Goal: Information Seeking & Learning: Learn about a topic

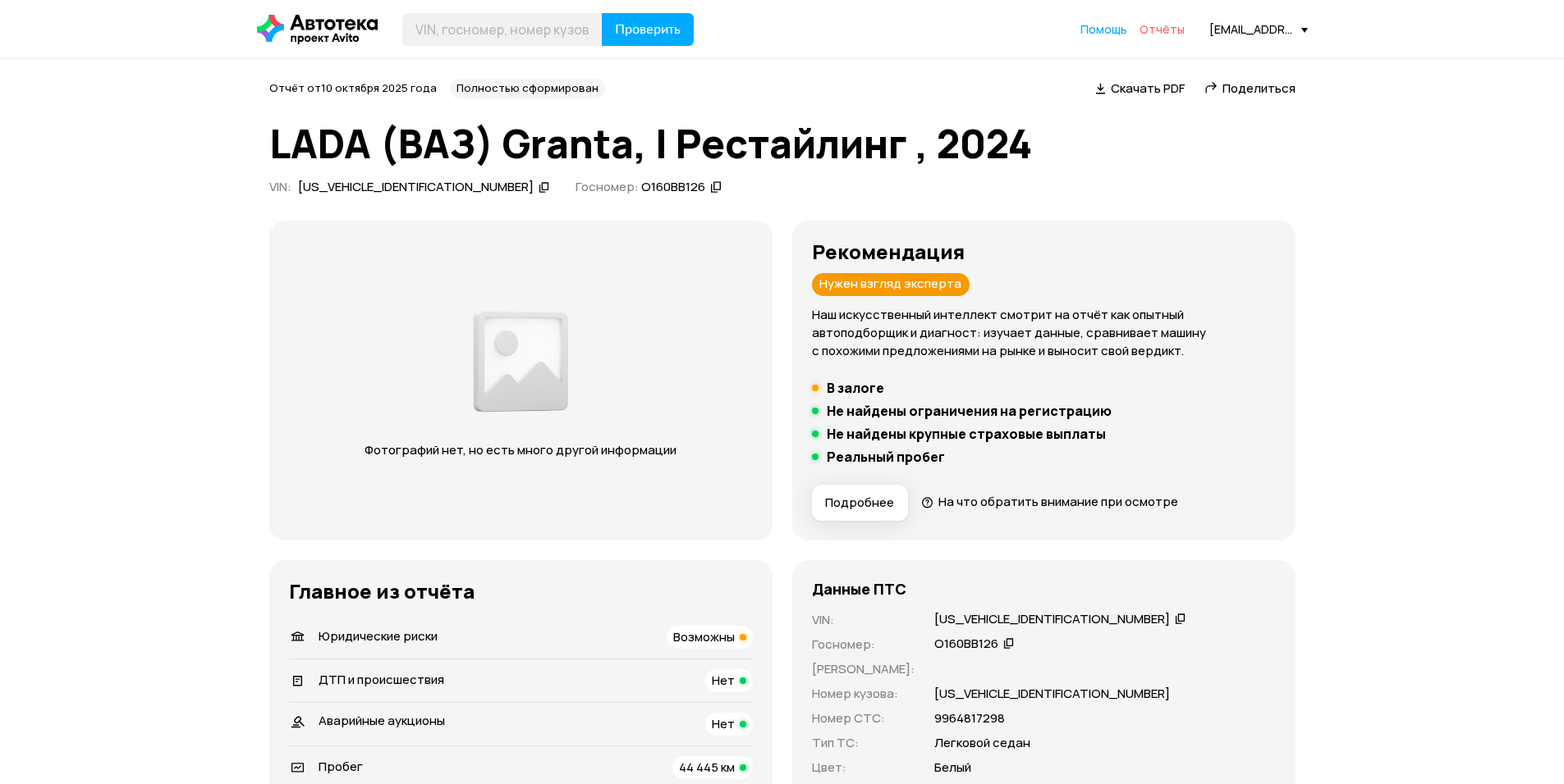
click at [1157, 30] on span "Отчёты" at bounding box center [1162, 29] width 46 height 15
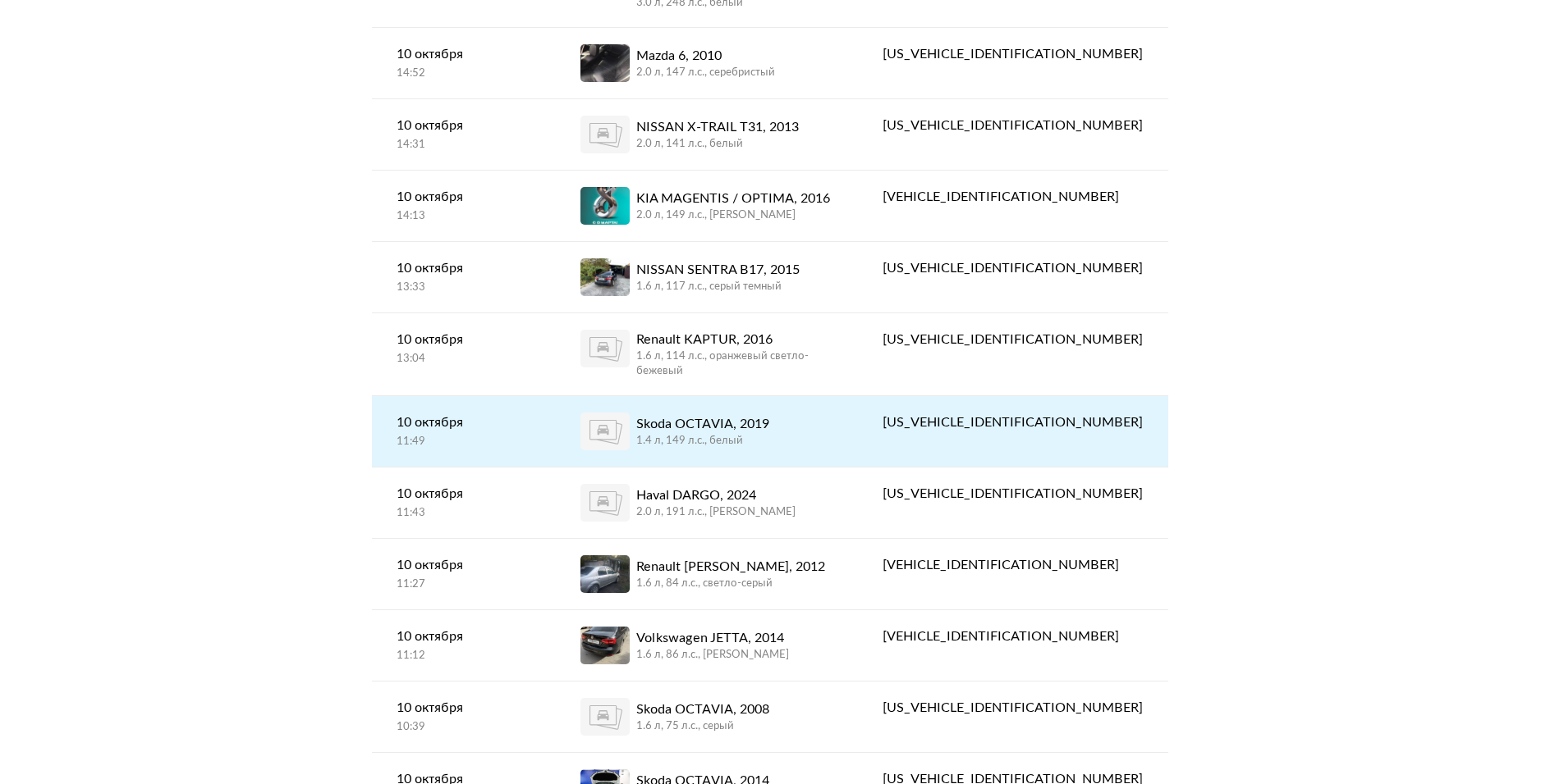
scroll to position [410, 0]
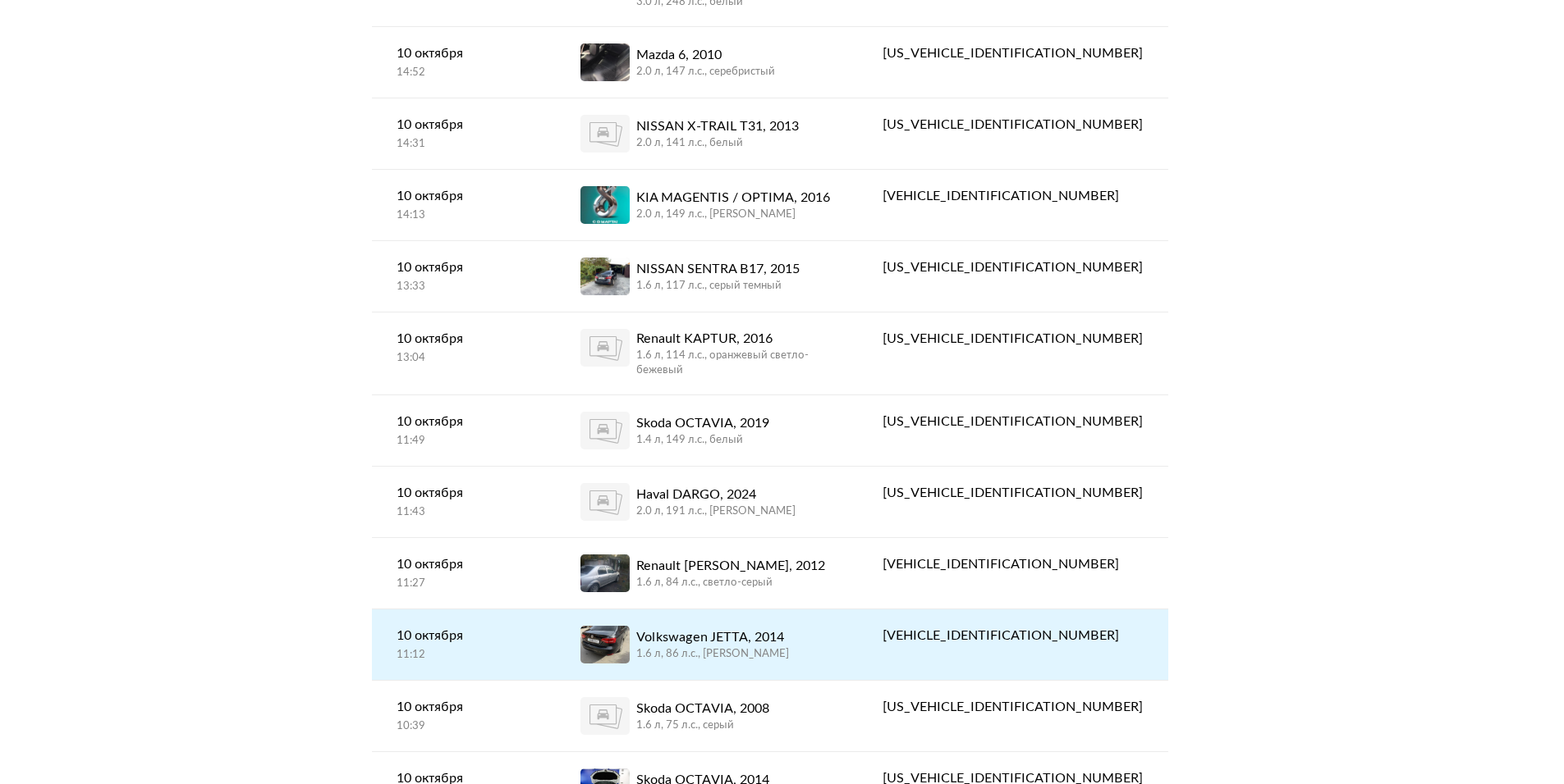
click at [789, 648] on div "1.6 л, 86 л.c., [PERSON_NAME]" at bounding box center [713, 654] width 153 height 15
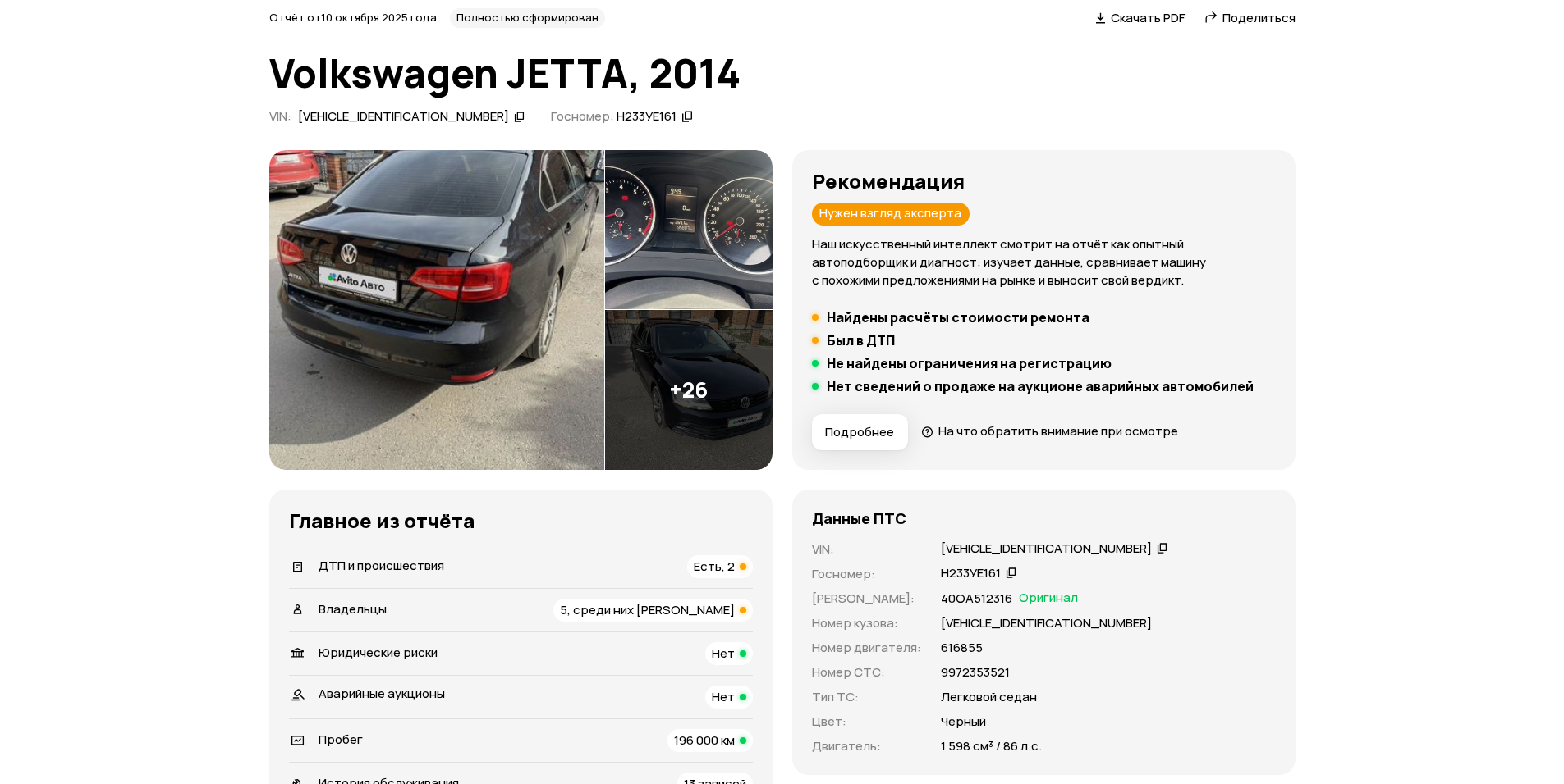
scroll to position [165, 0]
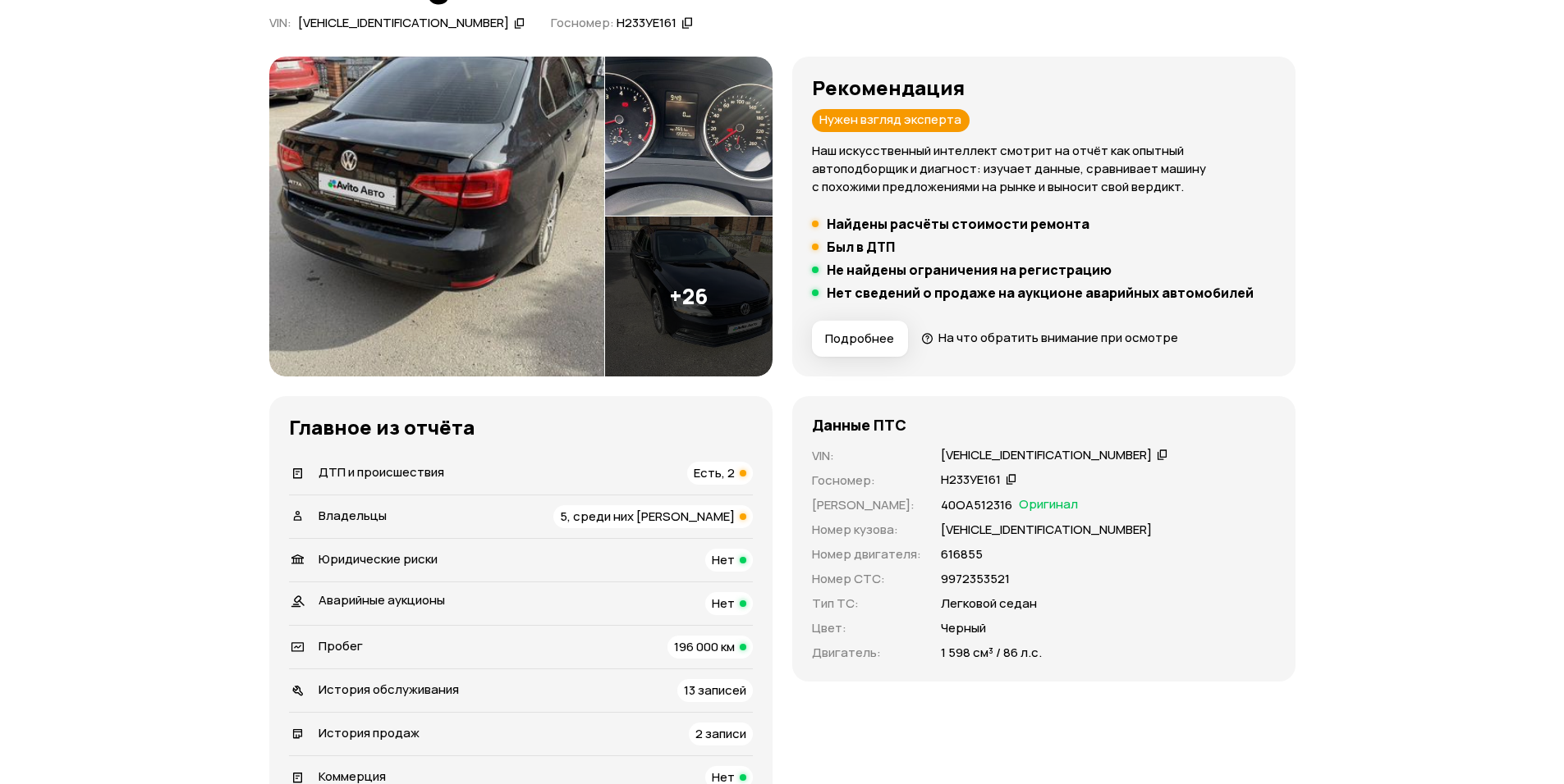
click at [681, 518] on span "5, среди них [PERSON_NAME]" at bounding box center [647, 517] width 175 height 17
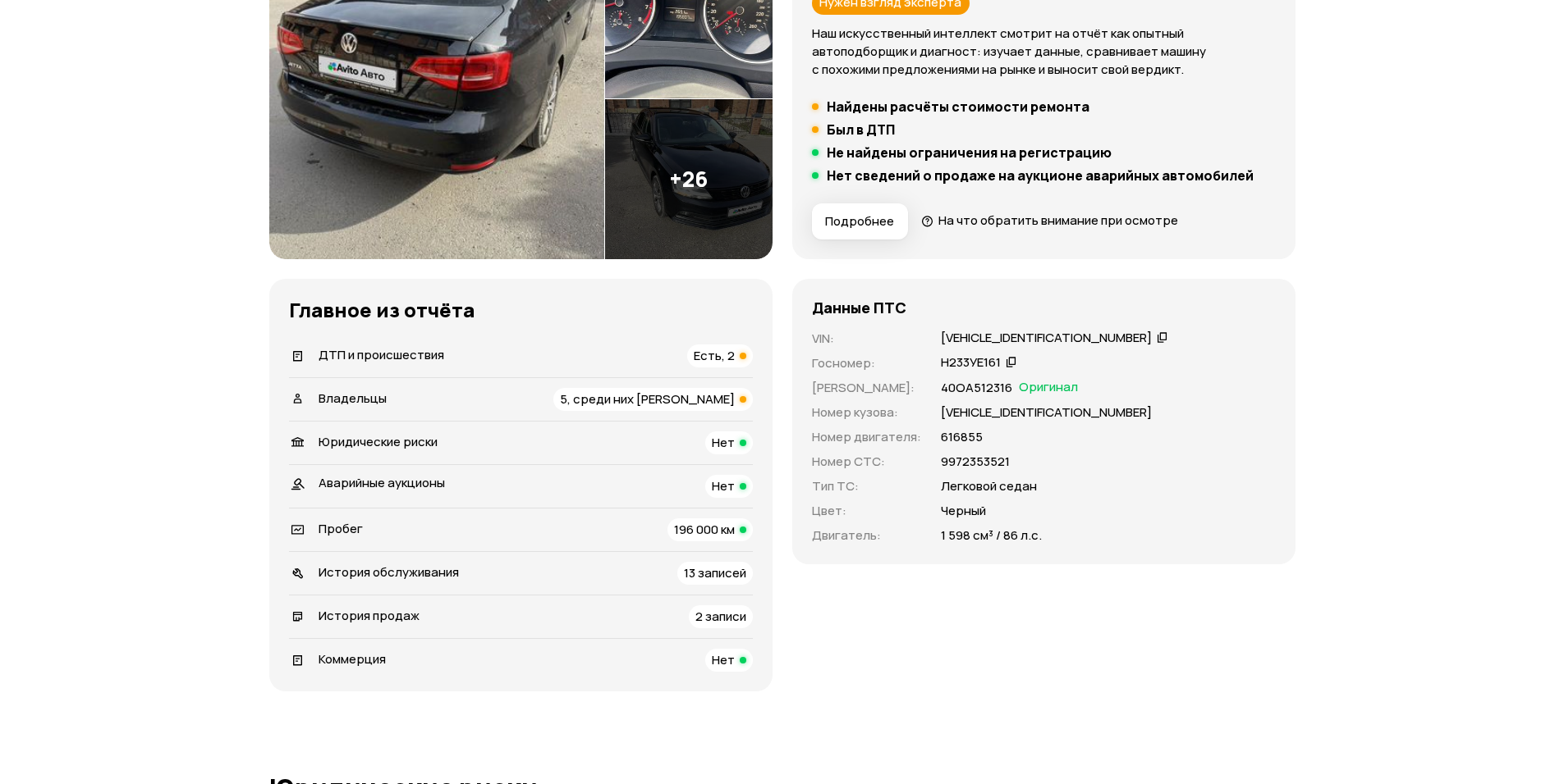
scroll to position [266, 0]
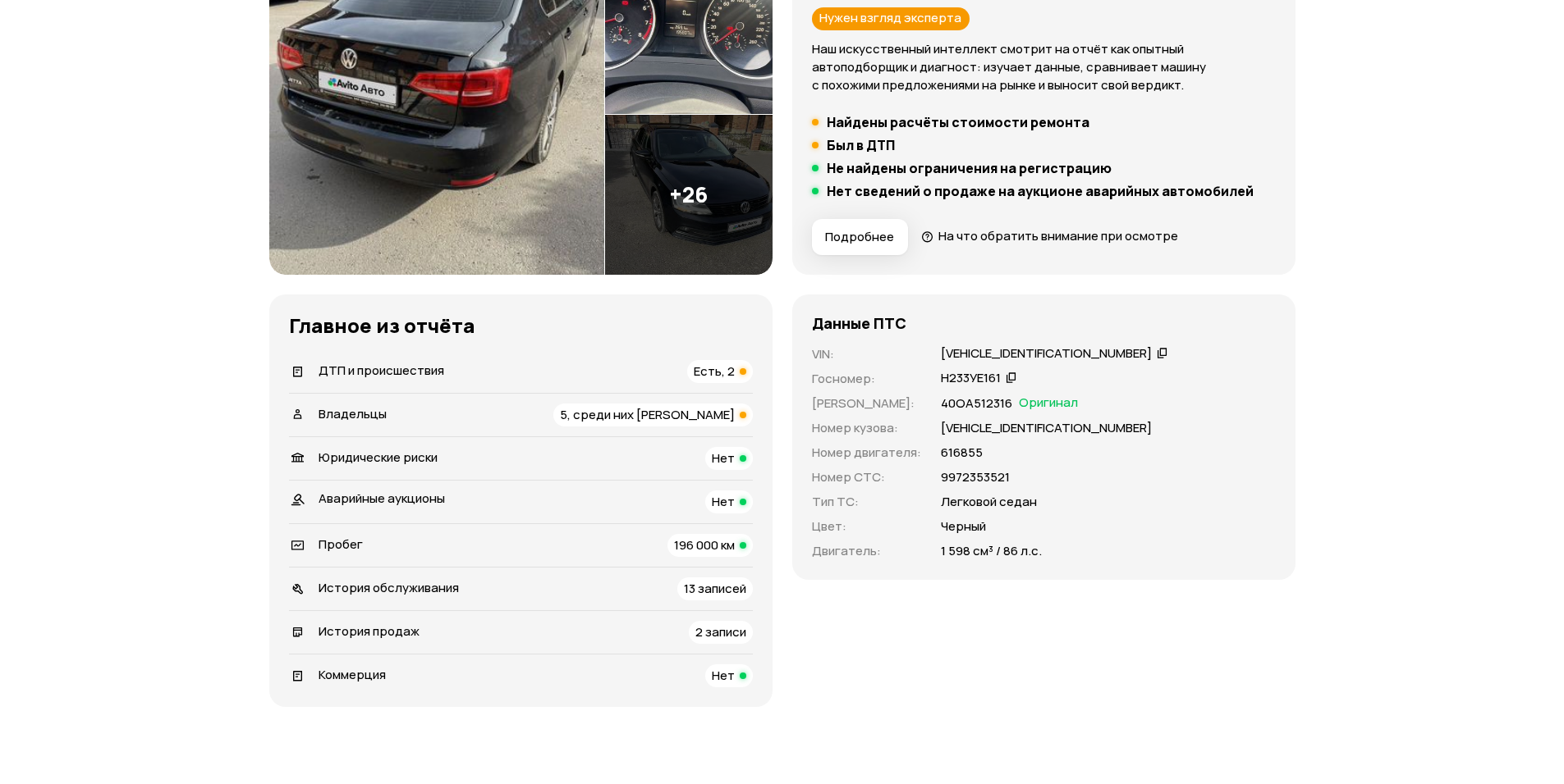
click at [656, 415] on span "5, среди них [PERSON_NAME]" at bounding box center [647, 415] width 175 height 17
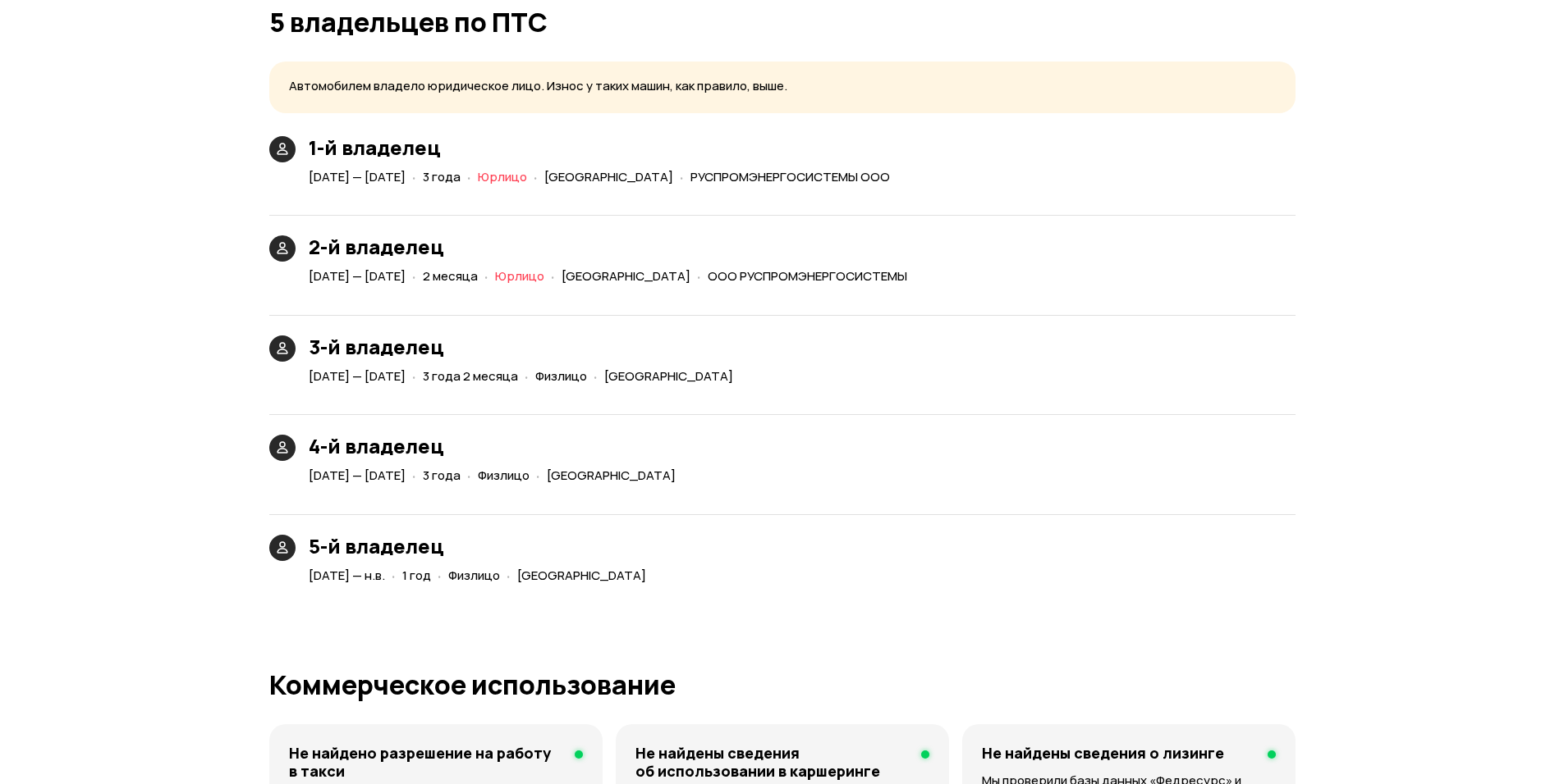
scroll to position [3731, 0]
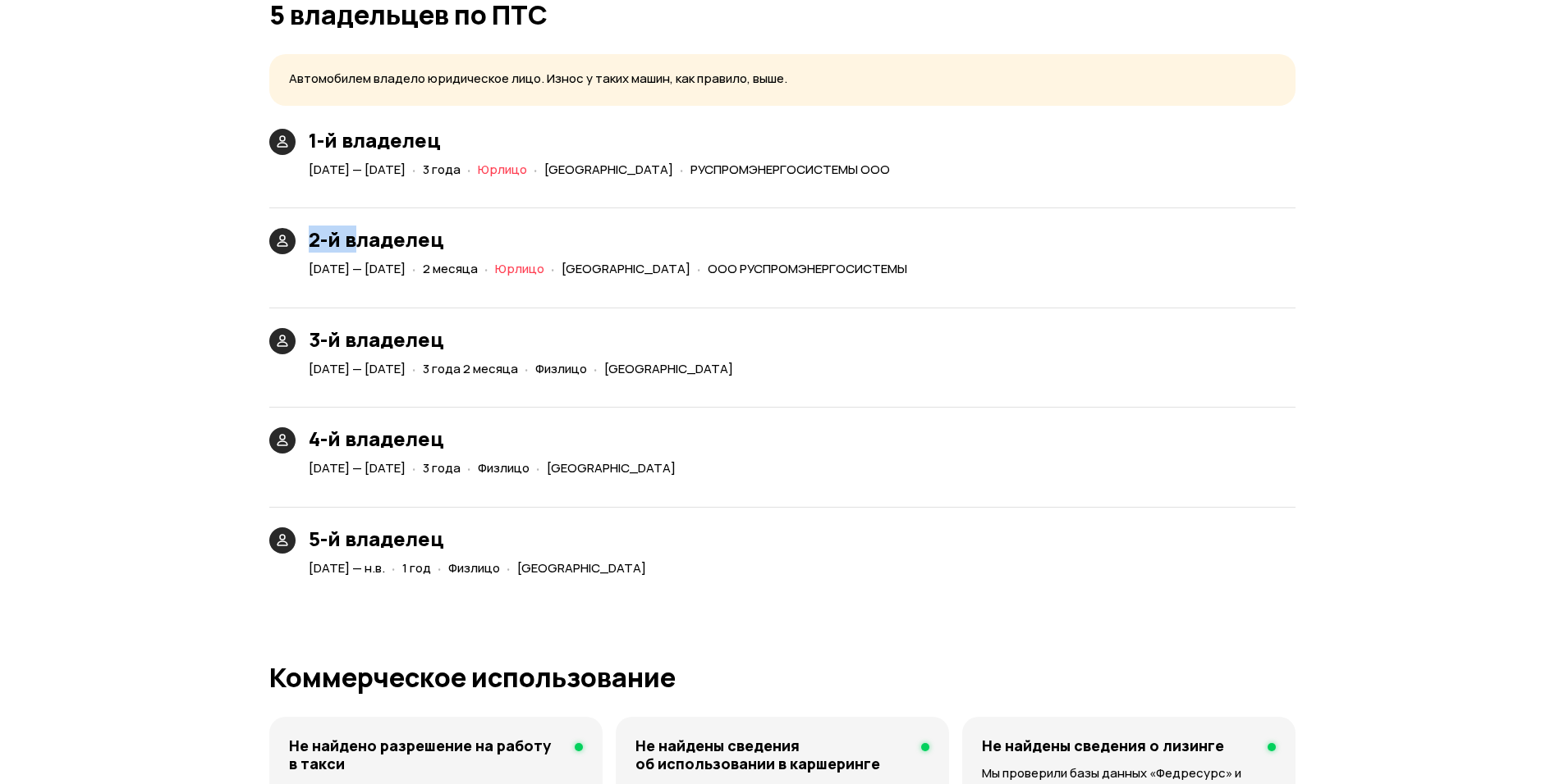
drag, startPoint x: 299, startPoint y: 239, endPoint x: 357, endPoint y: 244, distance: 58.2
click at [357, 244] on div "2-й владелец [DATE] — [DATE] · 2 месяца · Юрлицо · [GEOGRAPHIC_DATA] · ООО РУСП…" at bounding box center [591, 255] width 658 height 53
click at [1185, 373] on div "3-й владелец [DATE] — [DATE] · 3 года 2 месяца · Физлицо · [GEOGRAPHIC_DATA]" at bounding box center [782, 335] width 1027 height 94
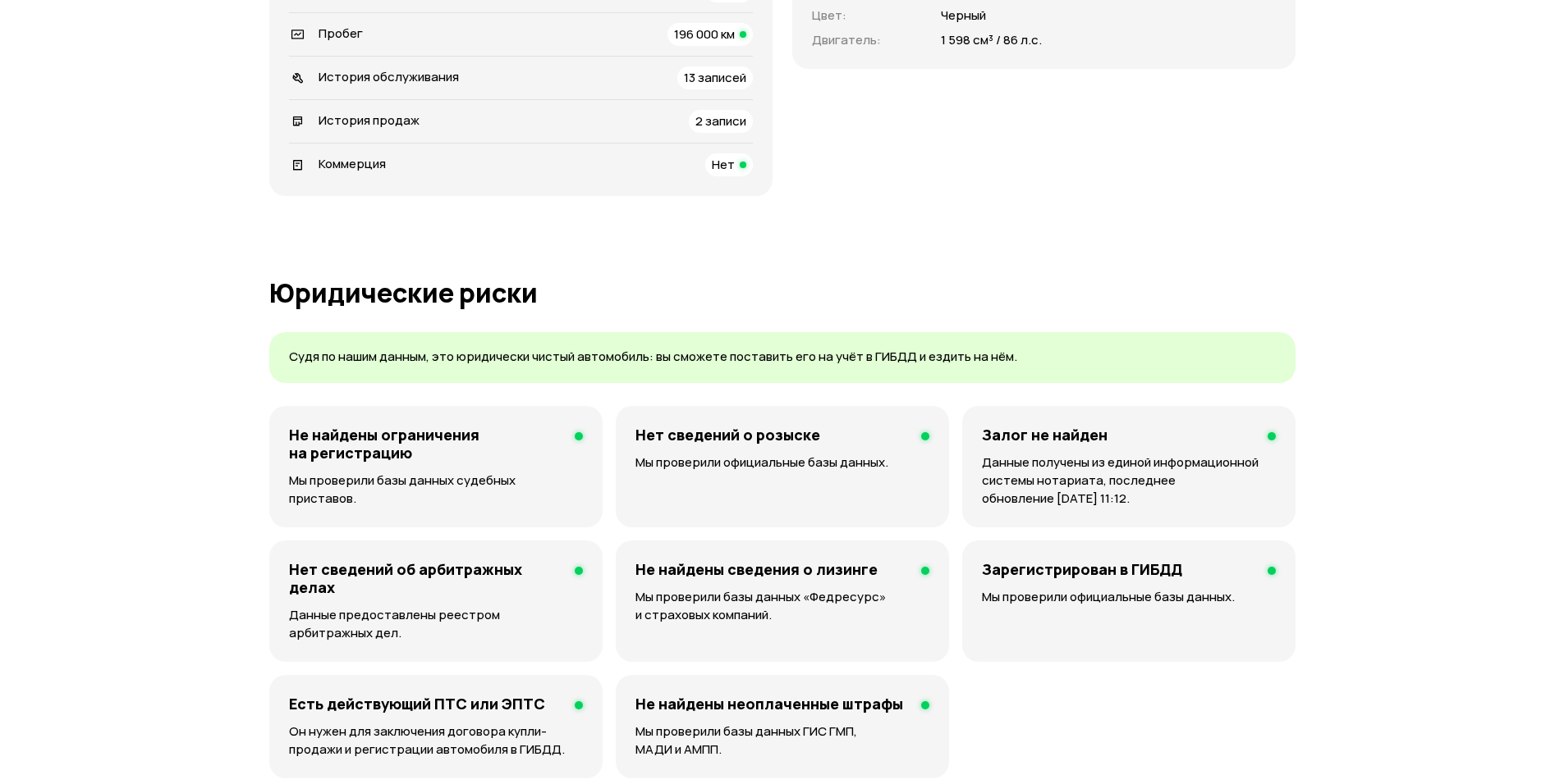
scroll to position [0, 0]
